Goal: Navigation & Orientation: Find specific page/section

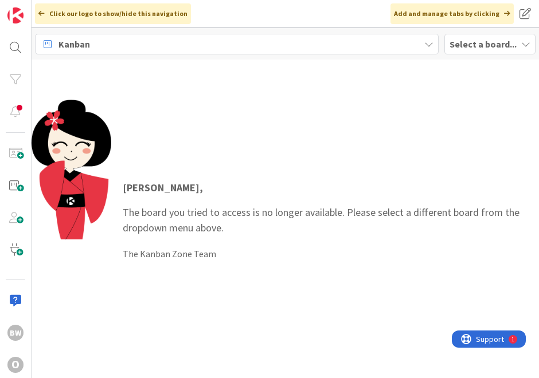
click at [458, 44] on b "Select a board..." at bounding box center [482, 43] width 67 height 11
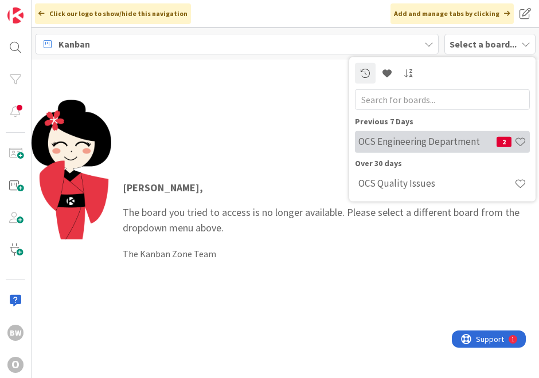
click at [444, 144] on h4 "OCS Engineering Department" at bounding box center [427, 141] width 138 height 11
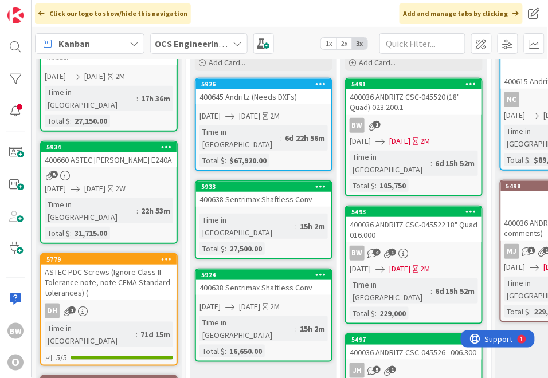
scroll to position [64, 0]
